Goal: Task Accomplishment & Management: Manage account settings

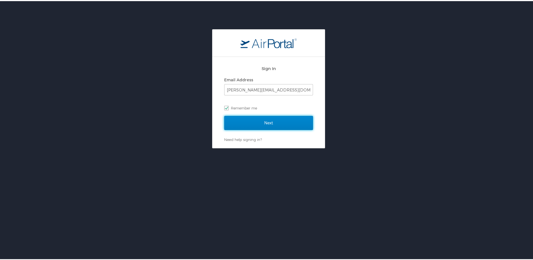
click at [267, 122] on input "Next" at bounding box center [268, 122] width 89 height 14
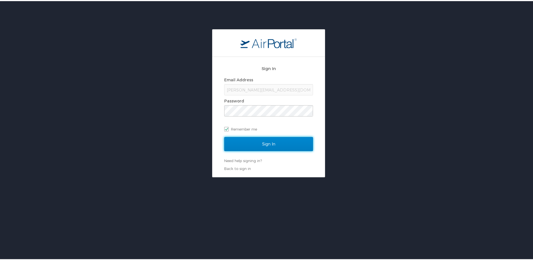
click at [265, 140] on input "Sign In" at bounding box center [268, 143] width 89 height 14
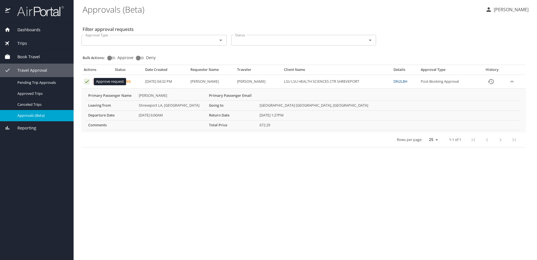
click at [85, 82] on icon "Approval table" at bounding box center [87, 81] width 4 height 3
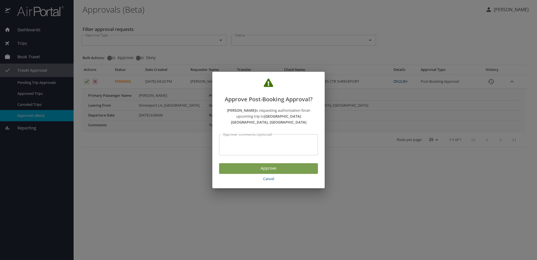
click at [266, 166] on span "Approve" at bounding box center [269, 168] width 90 height 7
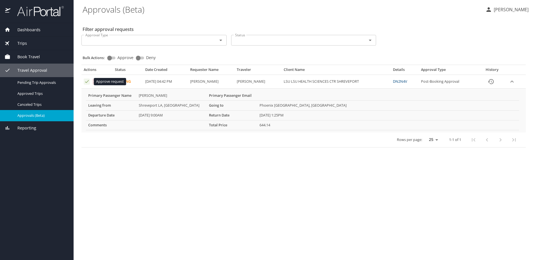
click at [86, 82] on icon "Approval table" at bounding box center [86, 81] width 5 height 5
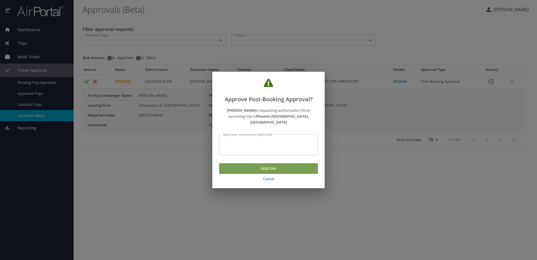
click at [270, 166] on span "Approve" at bounding box center [269, 168] width 90 height 7
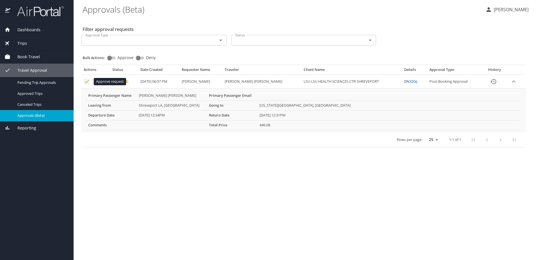
click at [86, 82] on icon "Approval table" at bounding box center [86, 81] width 5 height 5
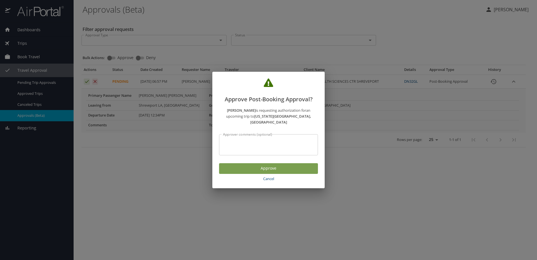
click at [261, 165] on span "Approve" at bounding box center [269, 168] width 90 height 7
